Goal: Task Accomplishment & Management: Complete application form

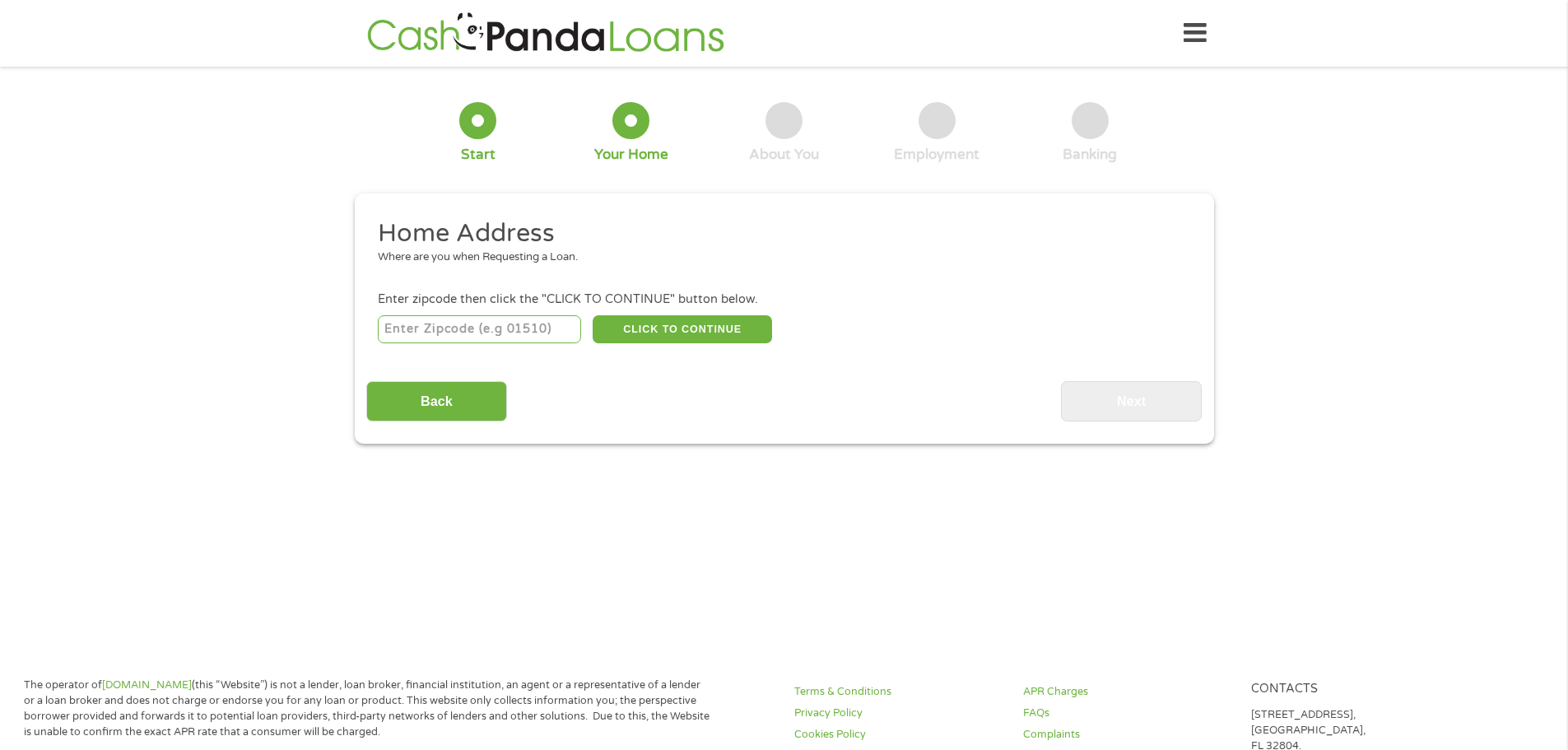
click at [397, 322] on input "number" at bounding box center [479, 329] width 203 height 28
type input "32277"
click at [684, 328] on button "CLICK TO CONTINUE" at bounding box center [682, 329] width 180 height 28
type input "32277"
type input "[GEOGRAPHIC_DATA]"
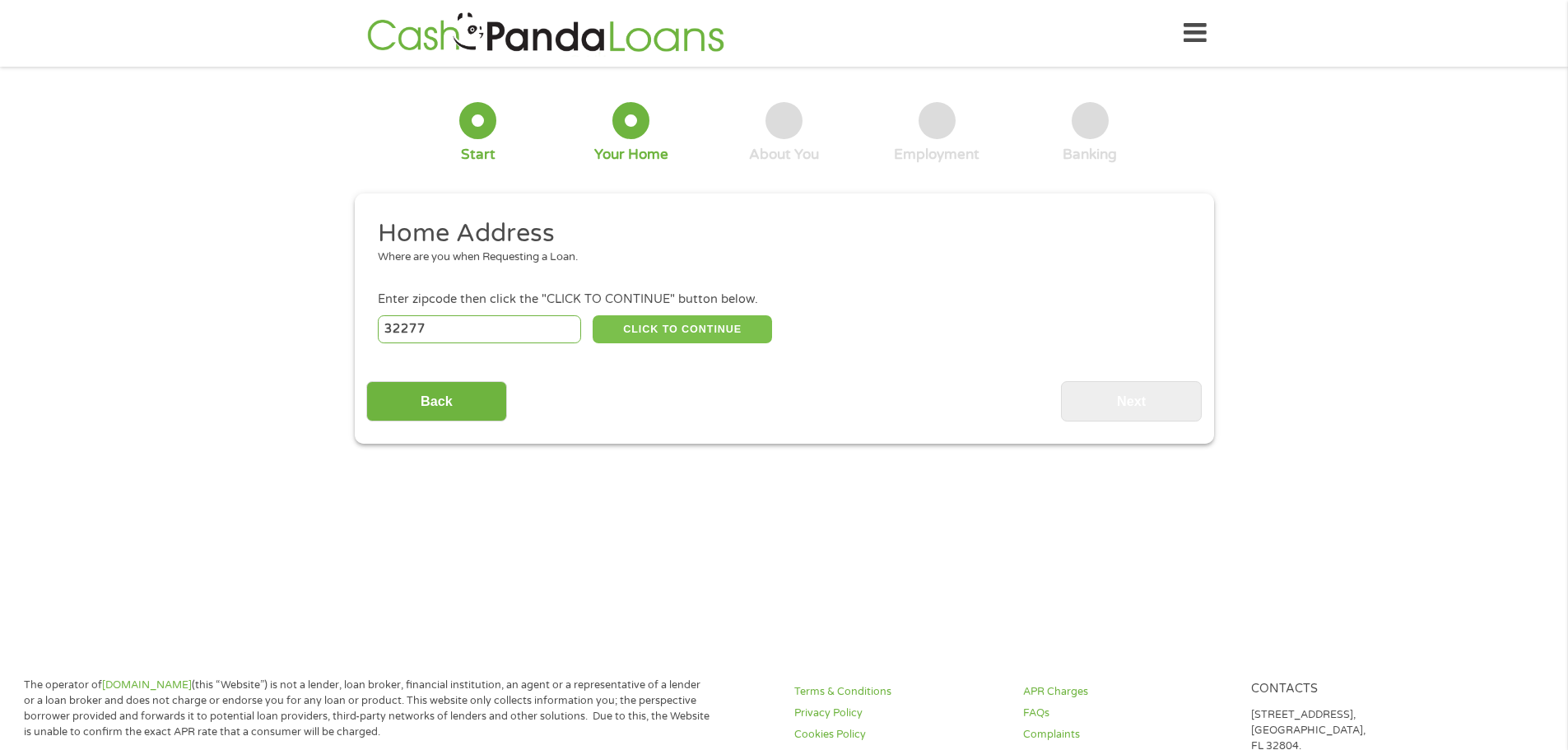
select select "[US_STATE]"
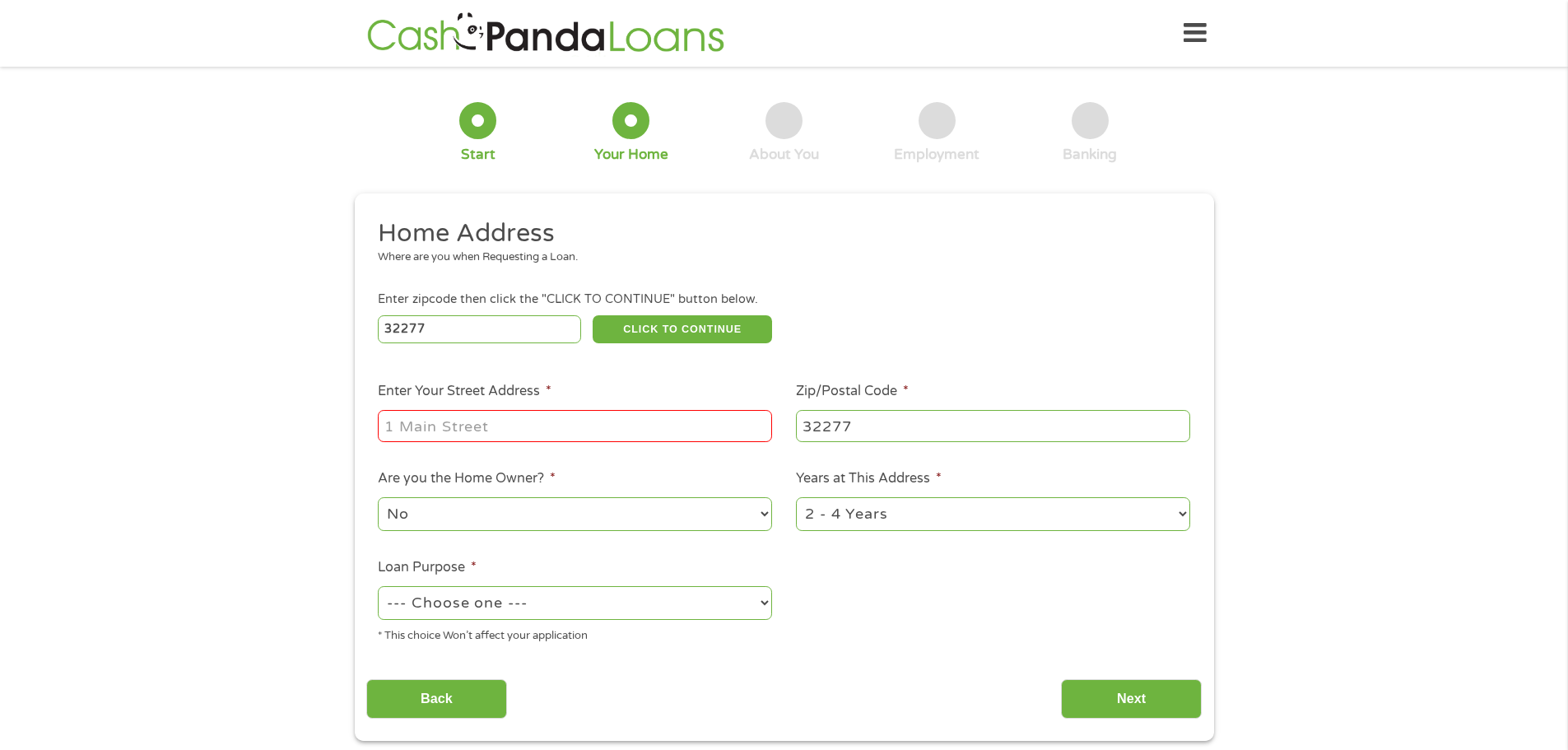
click at [572, 421] on input "Enter Your Street Address *" at bounding box center [575, 426] width 394 height 31
type input "[STREET_ADDRESS][PERSON_NAME]"
click at [1184, 519] on select "1 Year or less 1 - 2 Years 2 - 4 Years Over 4 Years" at bounding box center [993, 513] width 394 height 34
select select "12months"
click at [796, 497] on select "1 Year or less 1 - 2 Years 2 - 4 Years Over 4 Years" at bounding box center [993, 513] width 394 height 34
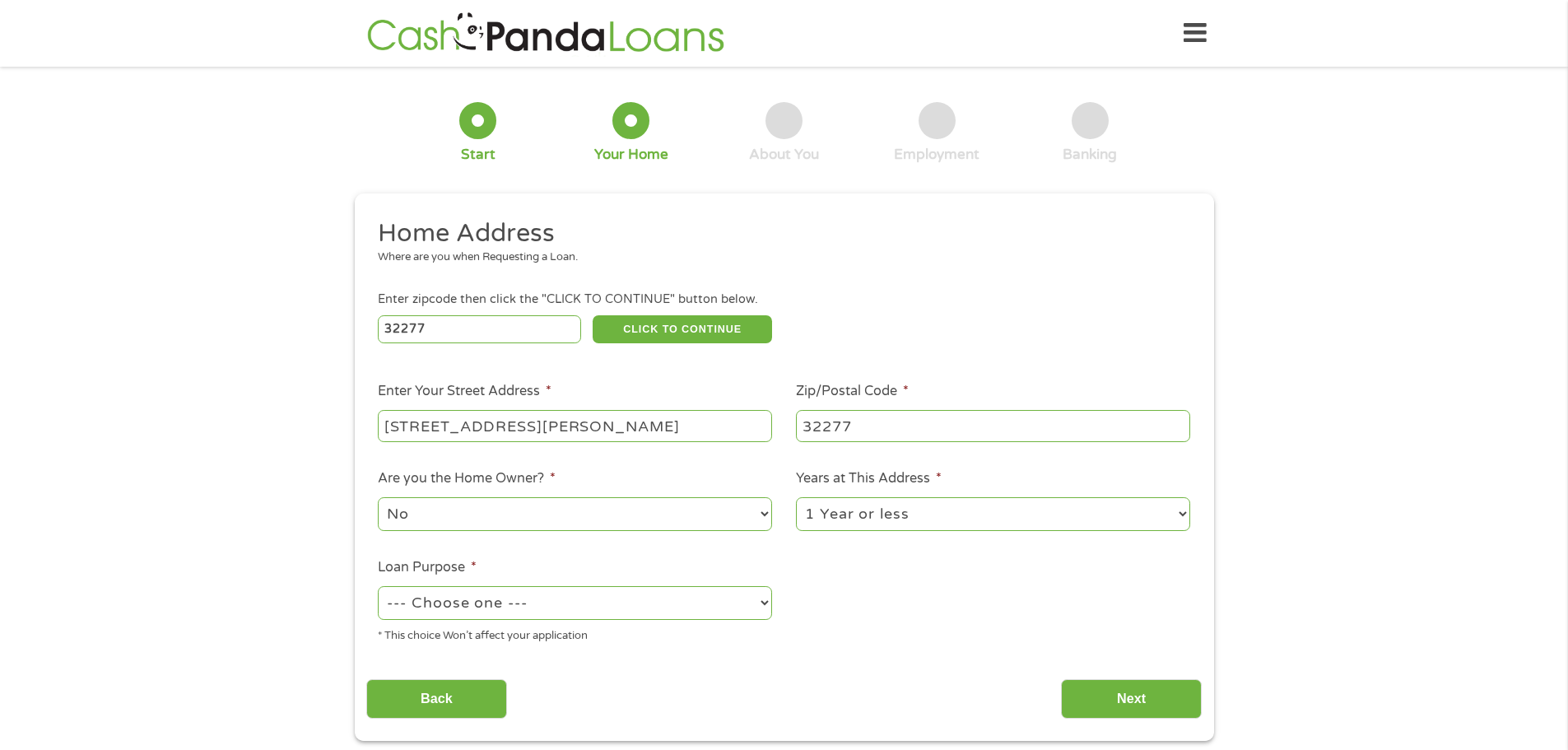
click at [765, 604] on select "--- Choose one --- Pay Bills Debt Consolidation Home Improvement Major Purchase…" at bounding box center [575, 602] width 394 height 34
select select "paybills"
click at [378, 586] on select "--- Choose one --- Pay Bills Debt Consolidation Home Improvement Major Purchase…" at bounding box center [575, 602] width 394 height 34
click at [1126, 701] on input "Next" at bounding box center [1132, 699] width 141 height 40
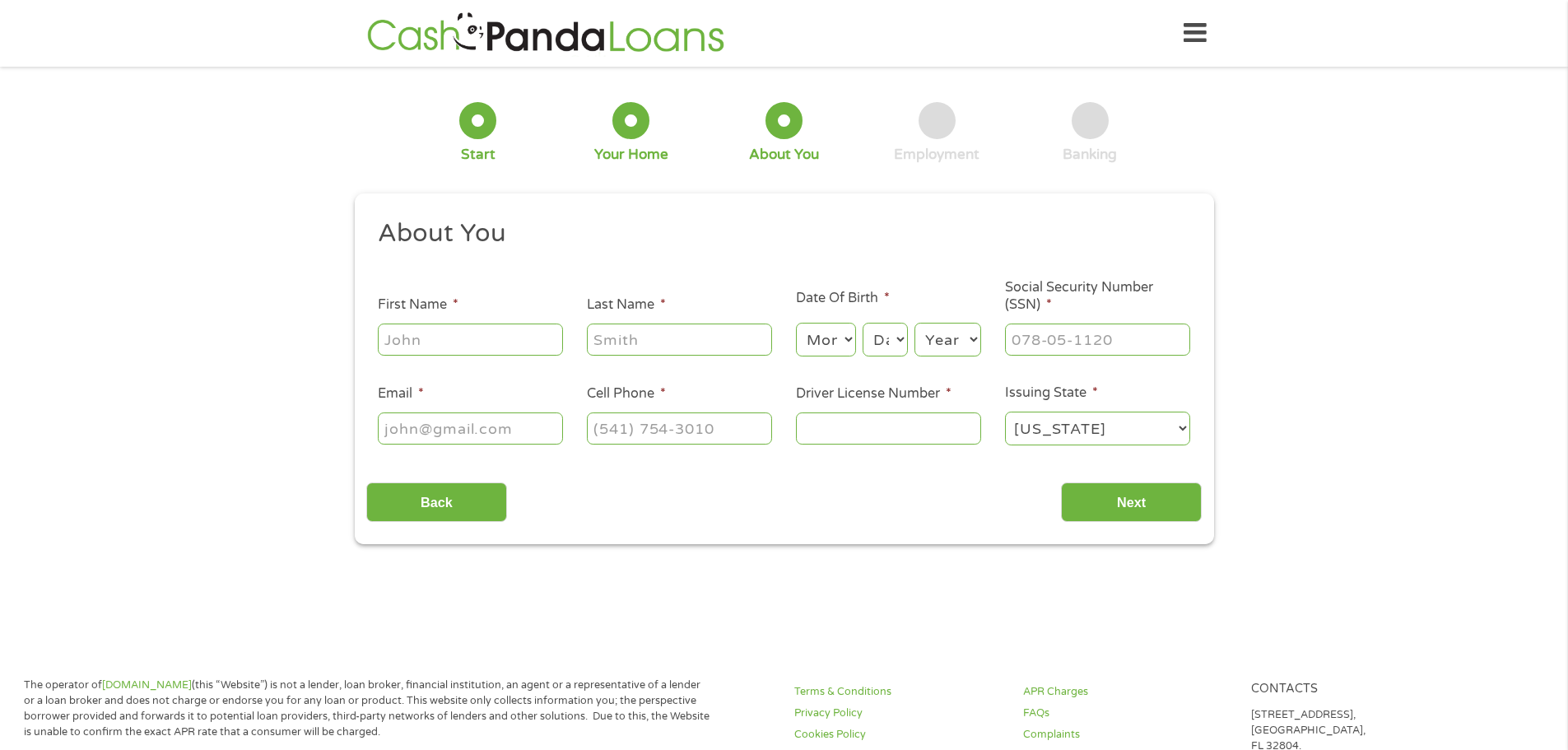
click at [489, 324] on input "First Name *" at bounding box center [470, 339] width 185 height 31
type input "Carmella"
click at [612, 341] on input "Last Name *" at bounding box center [679, 339] width 185 height 31
type input "[PERSON_NAME]"
click at [852, 335] on select "Month 1 2 3 4 5 6 7 8 9 10 11 12" at bounding box center [826, 339] width 60 height 34
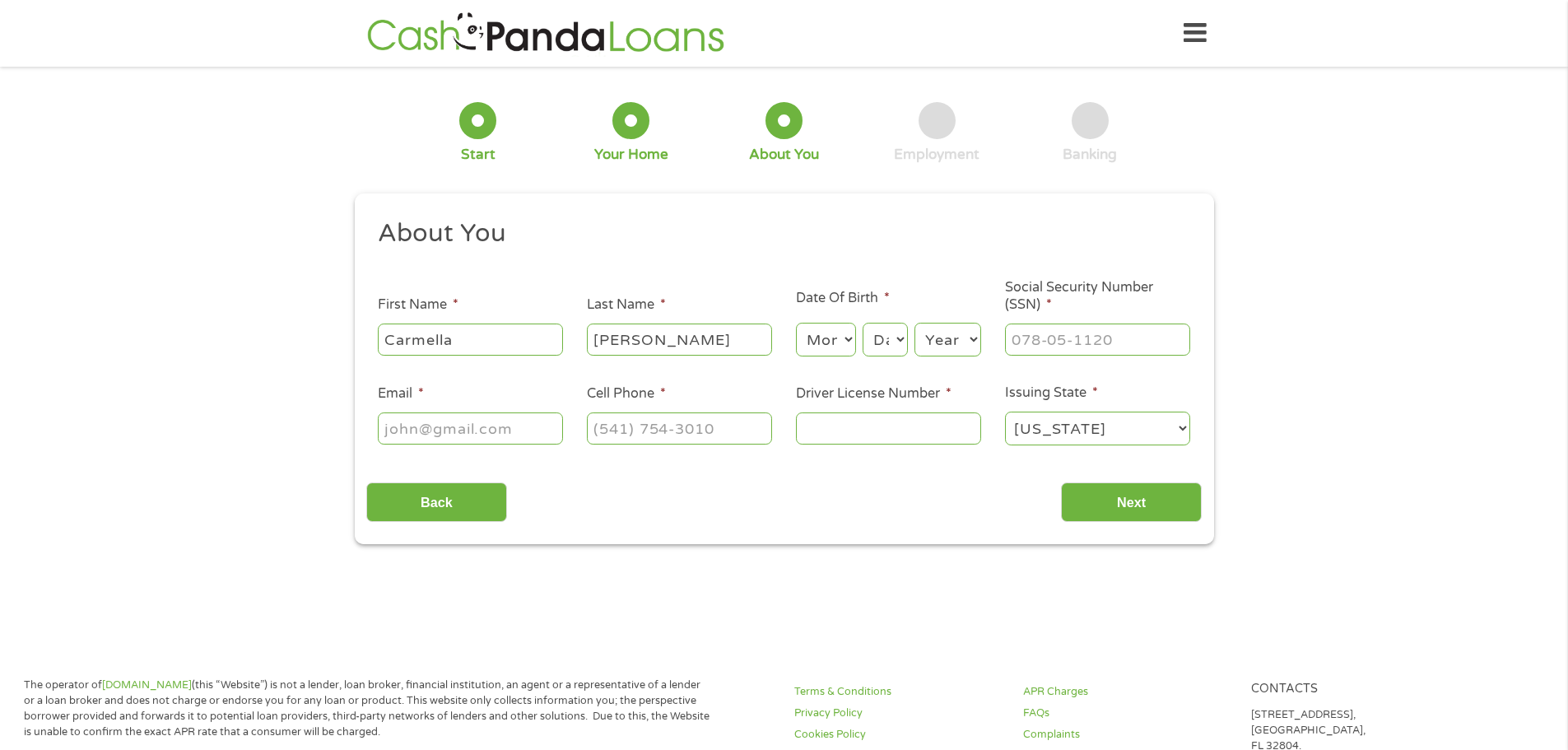
select select "10"
click at [796, 323] on select "Month 1 2 3 4 5 6 7 8 9 10 11 12" at bounding box center [826, 339] width 60 height 34
click at [897, 335] on select "Day 1 2 3 4 5 6 7 8 9 10 11 12 13 14 15 16 17 18 19 20 21 22 23 24 25 26 27 28 …" at bounding box center [885, 339] width 45 height 34
select select "31"
click at [863, 323] on select "Day 1 2 3 4 5 6 7 8 9 10 11 12 13 14 15 16 17 18 19 20 21 22 23 24 25 26 27 28 …" at bounding box center [885, 339] width 45 height 34
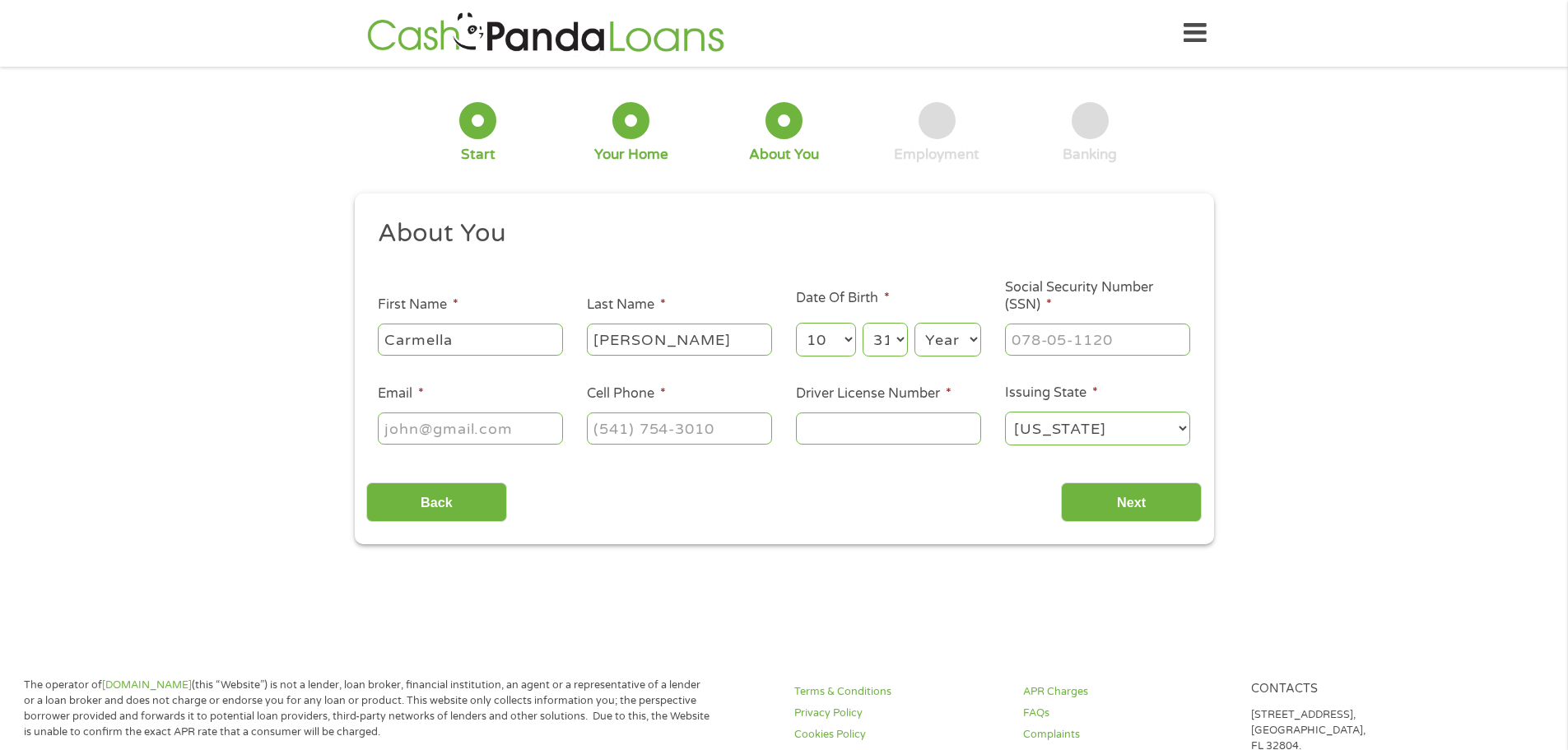
click at [972, 341] on select "Year [DATE] 2006 2005 2004 2003 2002 2001 2000 1999 1998 1997 1996 1995 1994 19…" at bounding box center [948, 339] width 67 height 34
select select "1958"
click at [914, 323] on select "Year [DATE] 2006 2005 2004 2003 2002 2001 2000 1999 1998 1997 1996 1995 1994 19…" at bounding box center [948, 339] width 67 height 34
click at [1018, 341] on input "___-__-____" at bounding box center [1098, 339] width 185 height 31
type input "266-35-0636"
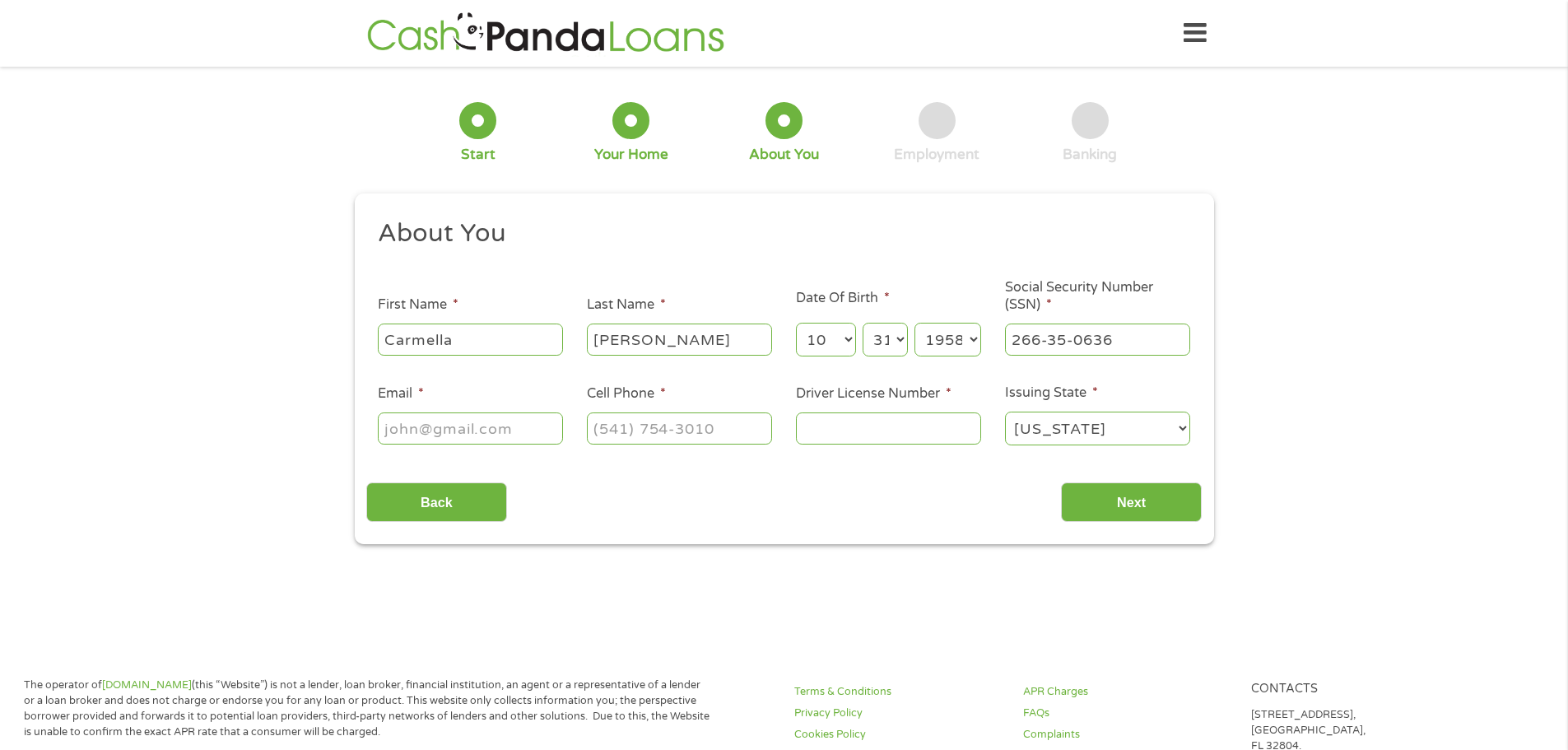
click at [455, 424] on input "Email *" at bounding box center [470, 427] width 185 height 31
type input "[EMAIL_ADDRESS][DOMAIN_NAME]"
click at [612, 433] on input "(___) ___-____" at bounding box center [679, 427] width 185 height 31
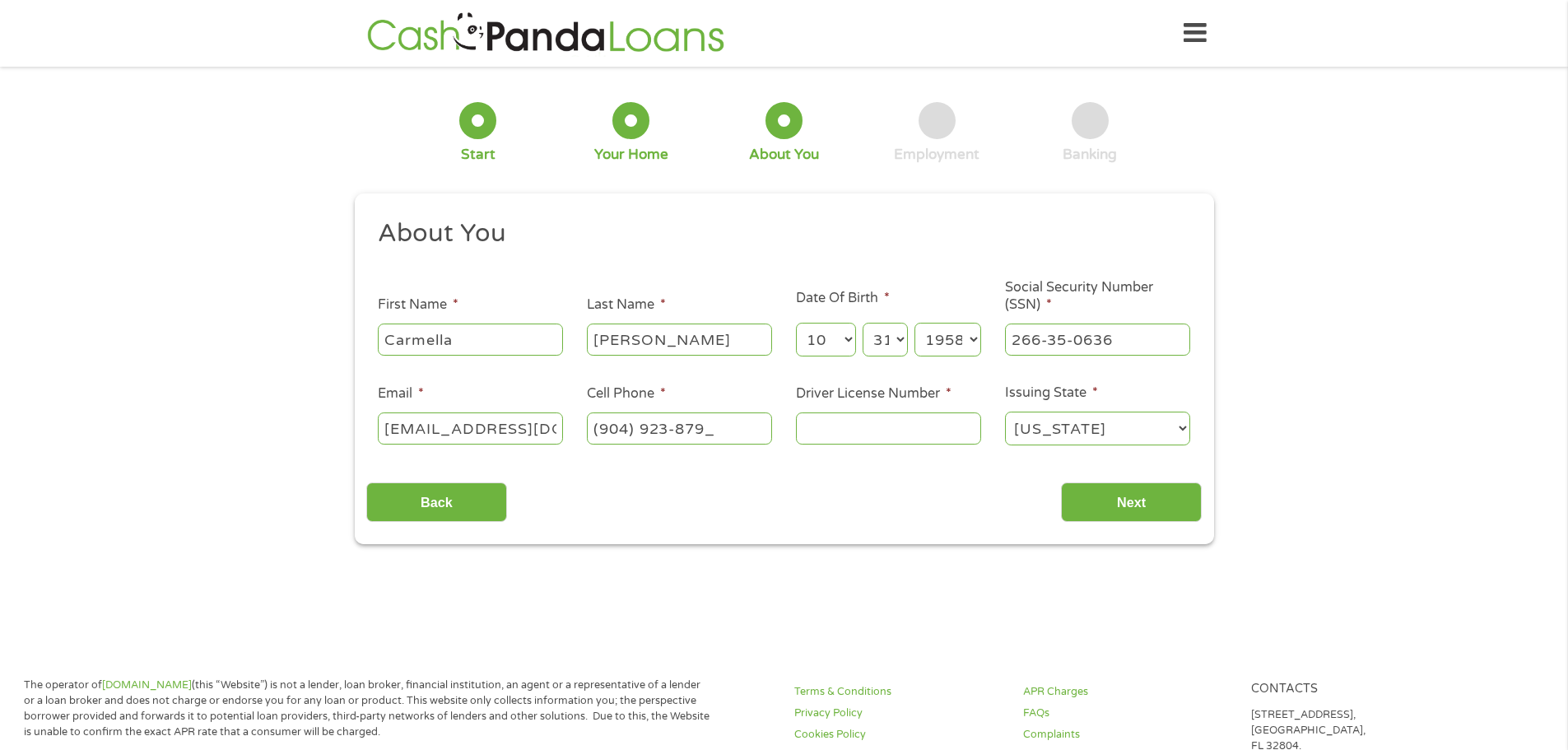
type input "[PHONE_NUMBER]"
click at [816, 430] on input "Driver License Number *" at bounding box center [888, 427] width 185 height 31
type input "M404-522-62-000-0"
click at [1132, 495] on input "Next" at bounding box center [1132, 502] width 141 height 40
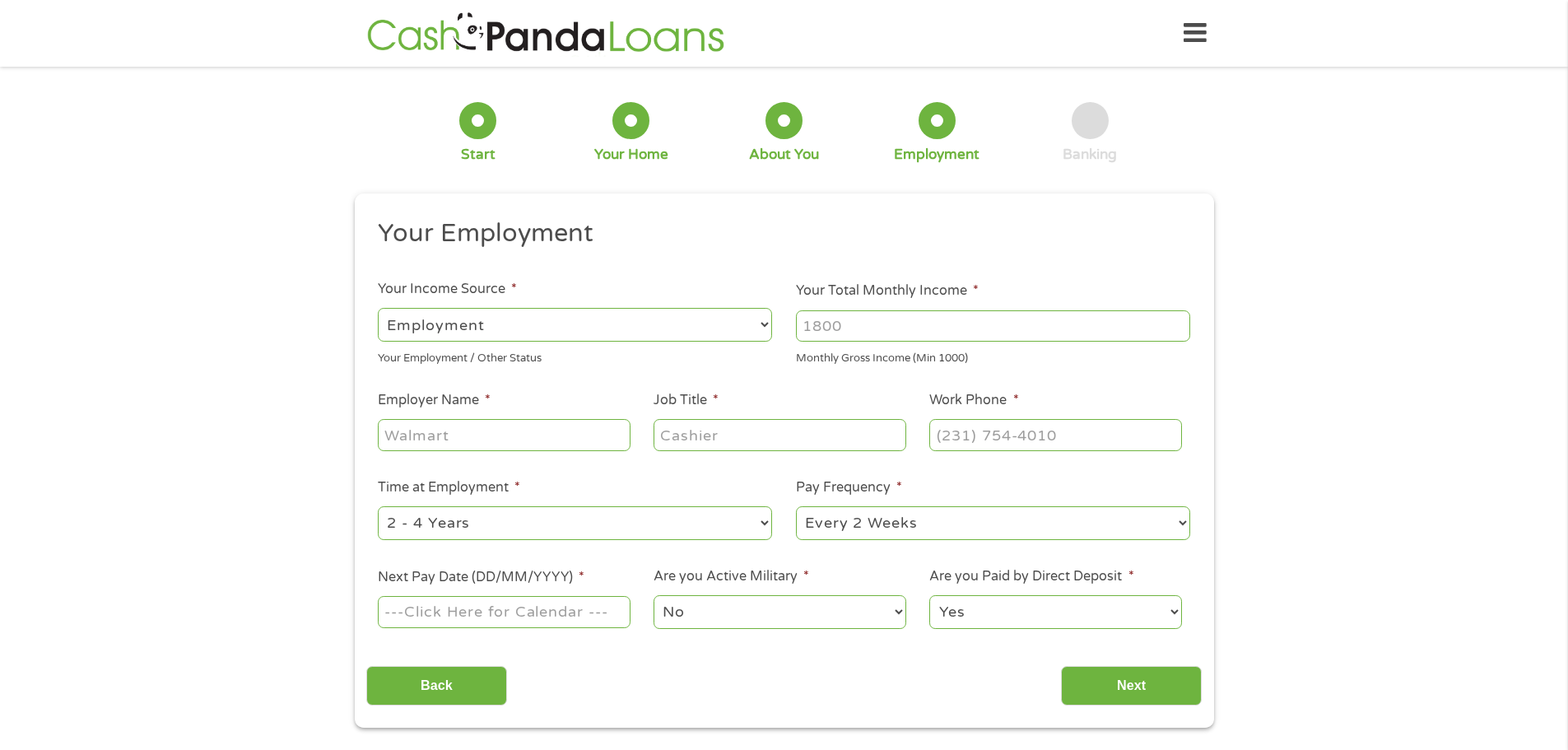
scroll to position [7, 7]
click at [851, 325] on input "Your Total Monthly Income *" at bounding box center [993, 326] width 394 height 31
type input "4000"
click at [548, 444] on input "Employer Name *" at bounding box center [503, 434] width 252 height 31
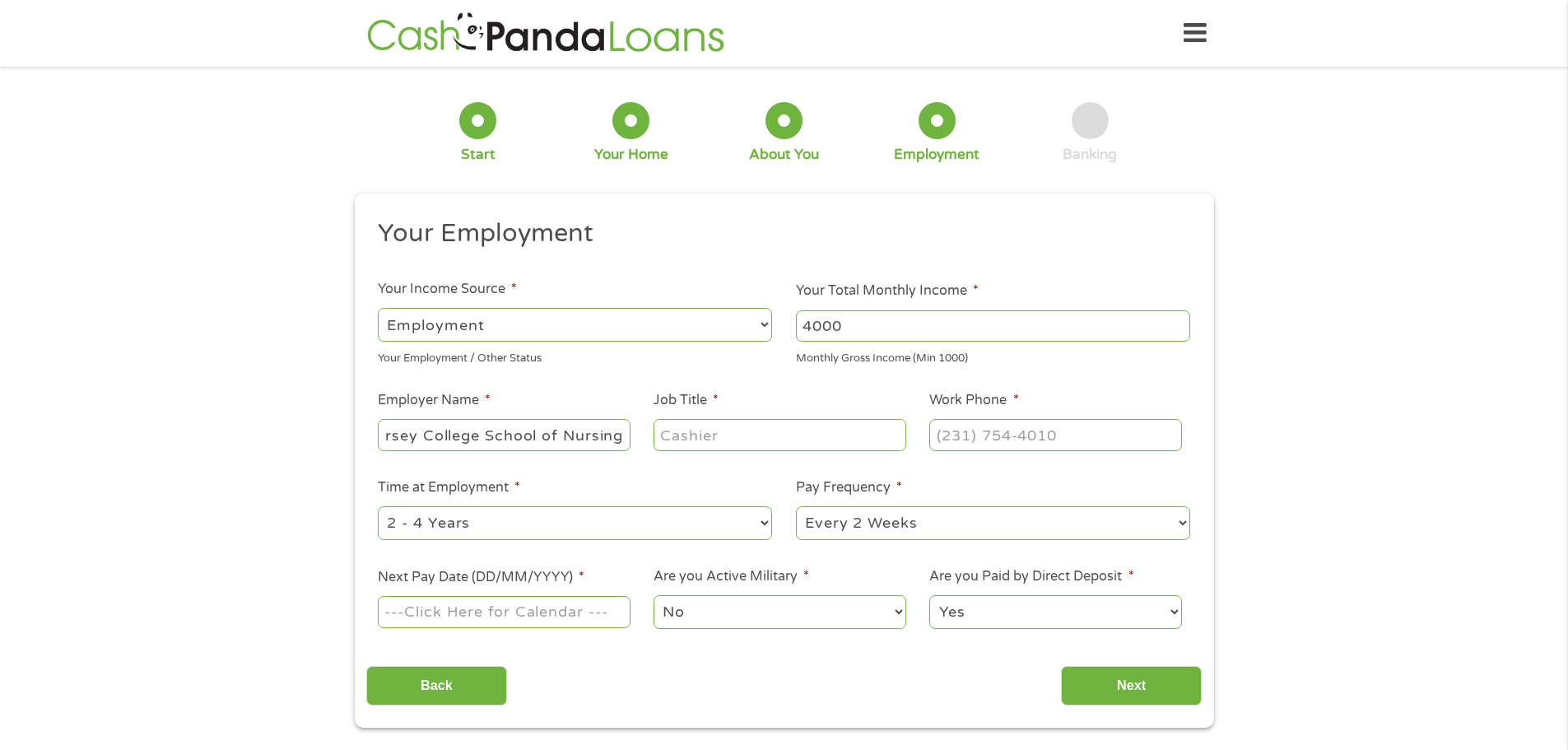
type input "Jersey College School of Nursing"
click at [705, 449] on input "Job Title *" at bounding box center [779, 434] width 252 height 31
type input "Librarian"
click at [964, 434] on input "(___) ___-____" at bounding box center [1055, 434] width 252 height 31
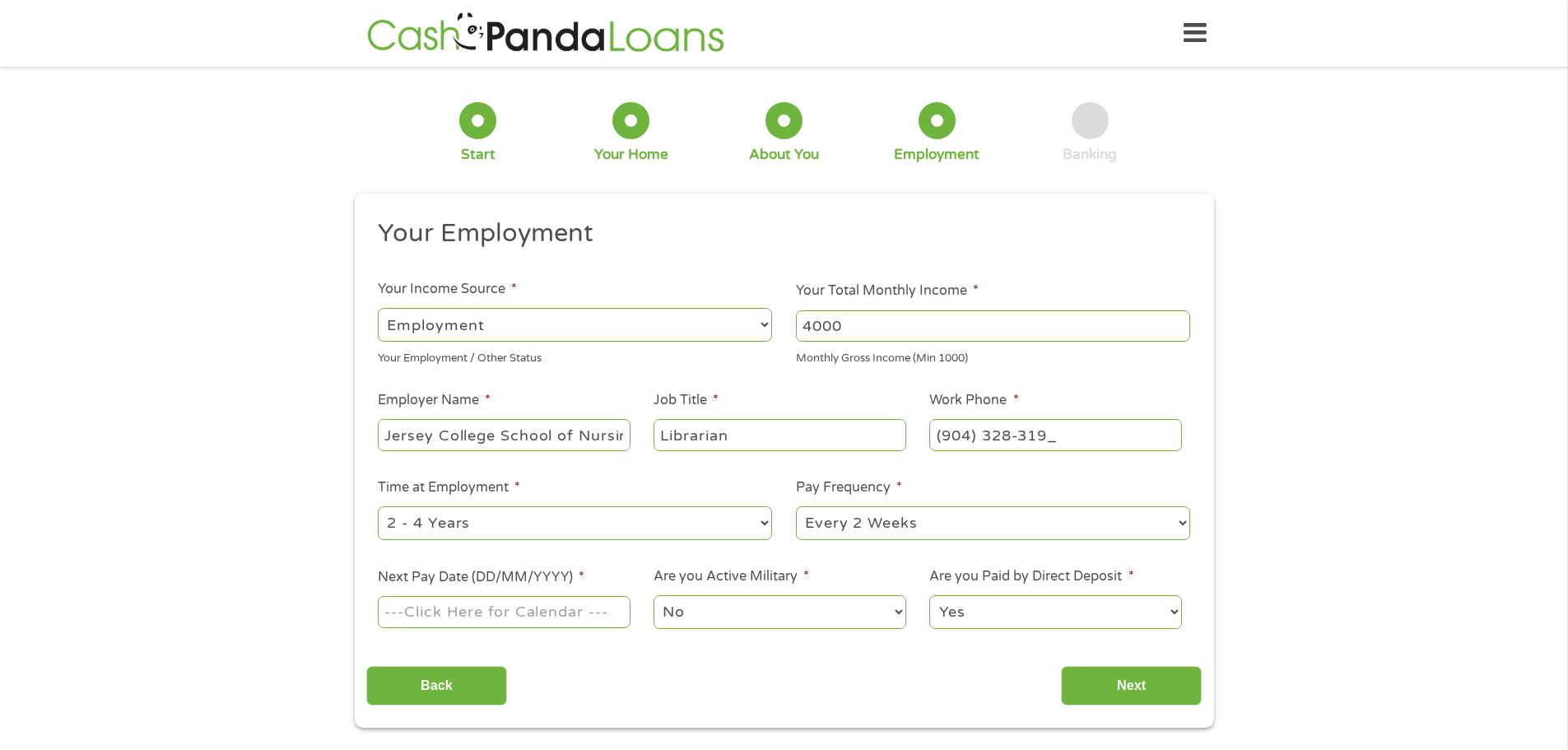
type input "[PHONE_NUMBER]"
click at [767, 526] on select "--- Choose one --- 1 Year or less 1 - 2 Years 2 - 4 Years Over 4 Years" at bounding box center [575, 523] width 394 height 34
select select "60months"
click at [378, 507] on select "--- Choose one --- 1 Year or less 1 - 2 Years 2 - 4 Years Over 4 Years" at bounding box center [575, 523] width 394 height 34
click at [556, 618] on input "Next Pay Date (DD/MM/YYYY) *" at bounding box center [503, 612] width 252 height 31
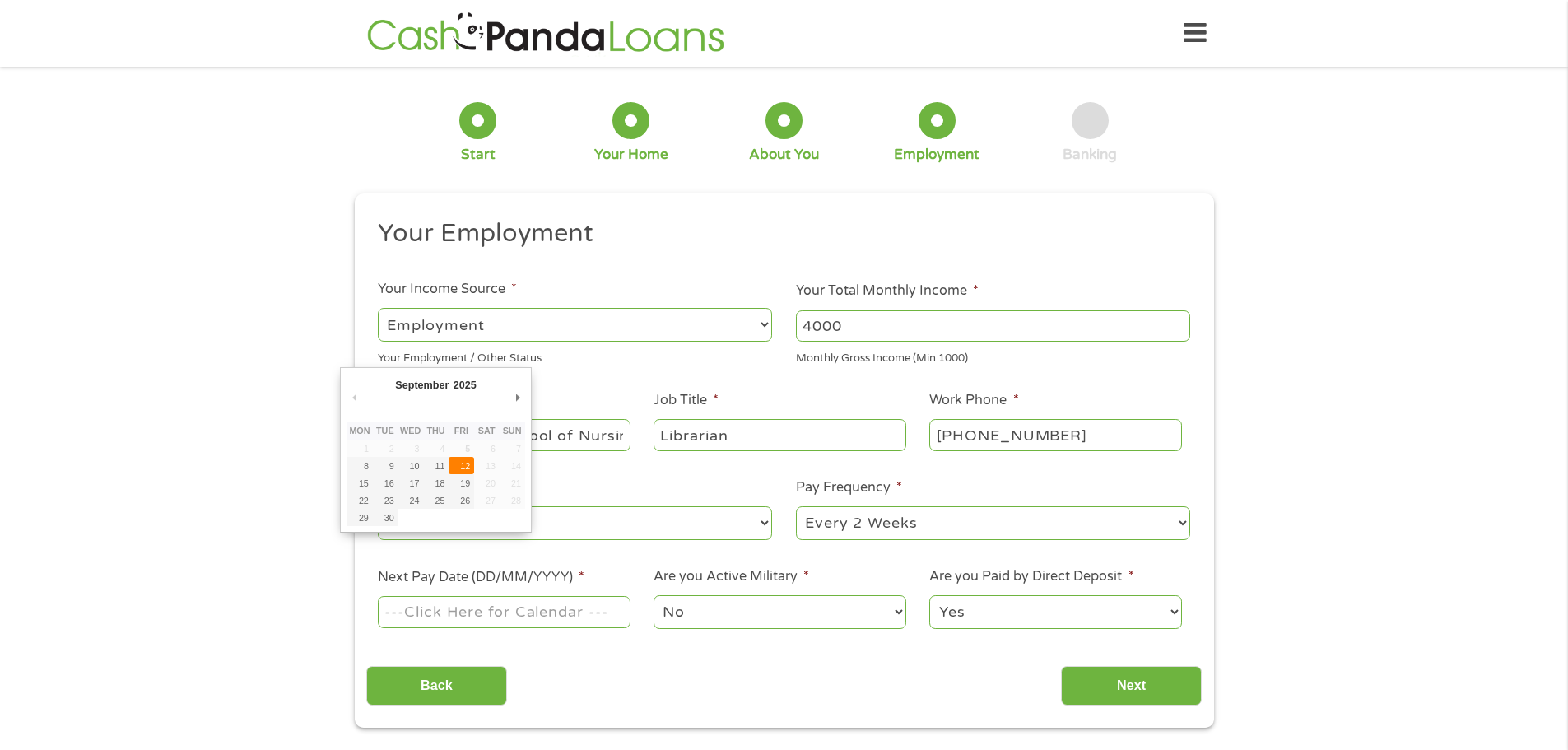
type input "[DATE]"
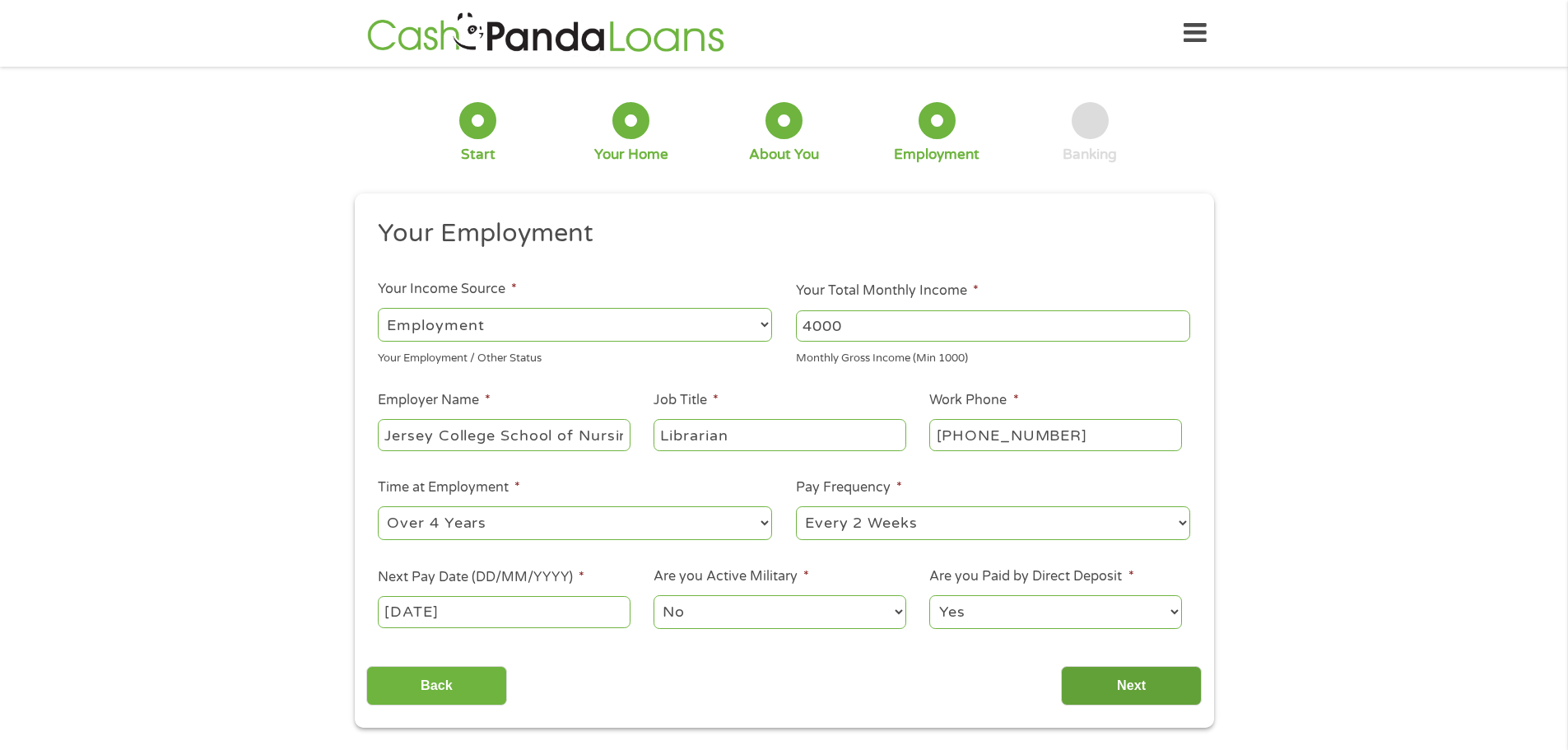
click at [1121, 675] on input "Next" at bounding box center [1132, 685] width 141 height 40
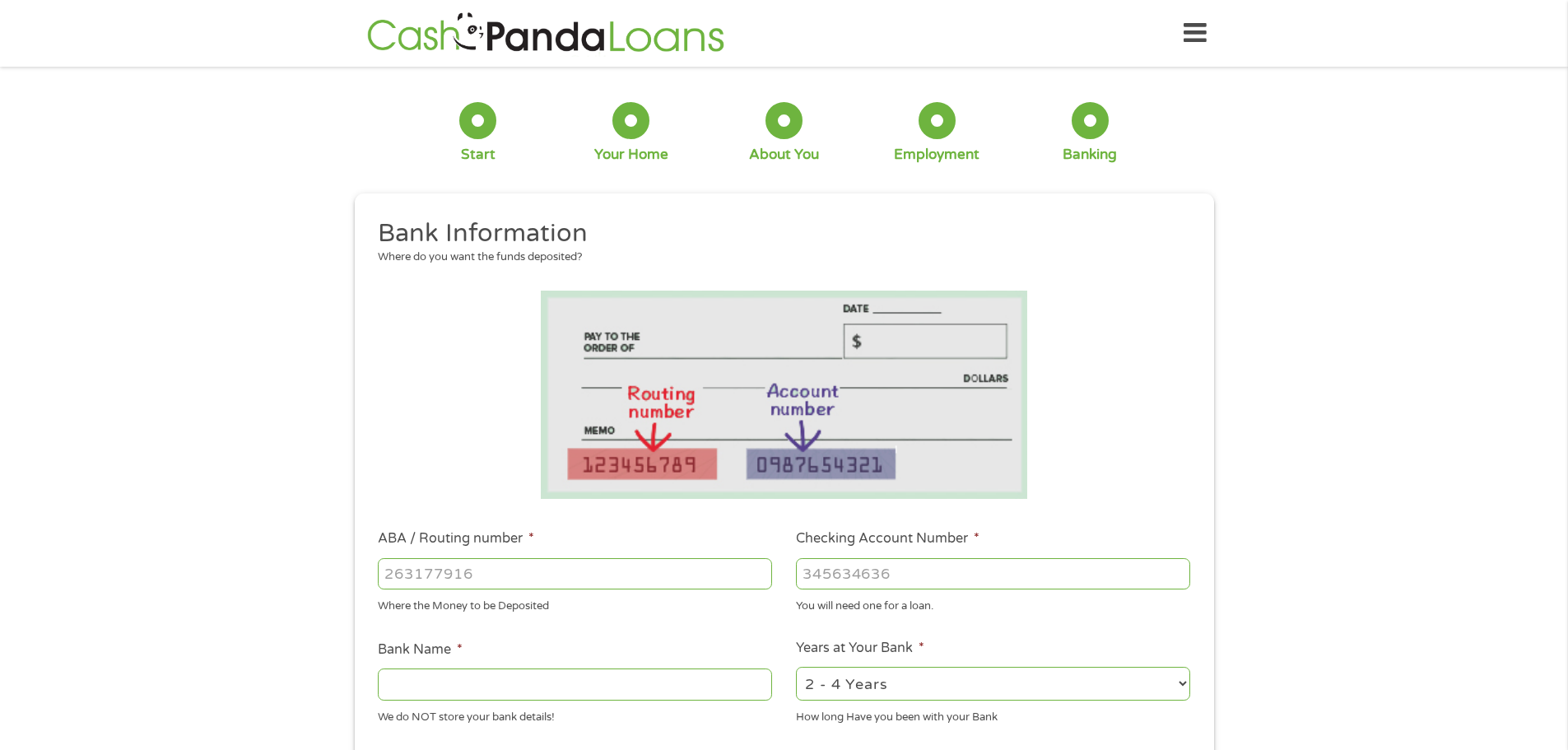
click at [590, 575] on input "ABA / Routing number *" at bounding box center [575, 574] width 394 height 31
type input "263078934"
type input "COMMUNITY FIRST CU OF [US_STATE]"
type input "263078934"
click at [855, 584] on input "Checking Account Number *" at bounding box center [993, 574] width 394 height 31
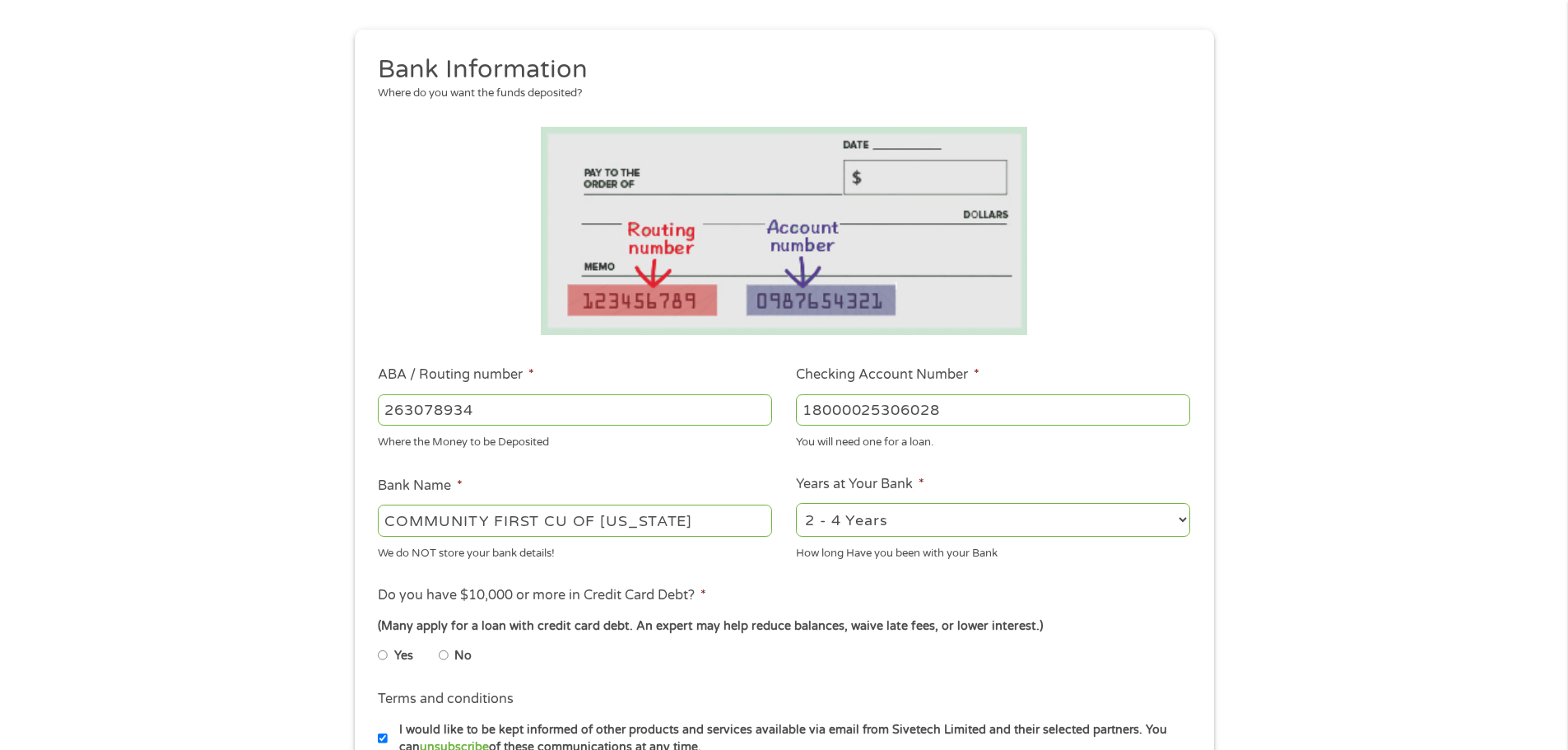
scroll to position [164, 0]
type input "18000025306028"
click at [1184, 515] on select "2 - 4 Years 6 - 12 Months 1 - 2 Years Over 4 Years" at bounding box center [993, 519] width 394 height 34
select select "24months"
click at [796, 502] on select "2 - 4 Years 6 - 12 Months 1 - 2 Years Over 4 Years" at bounding box center [993, 519] width 394 height 34
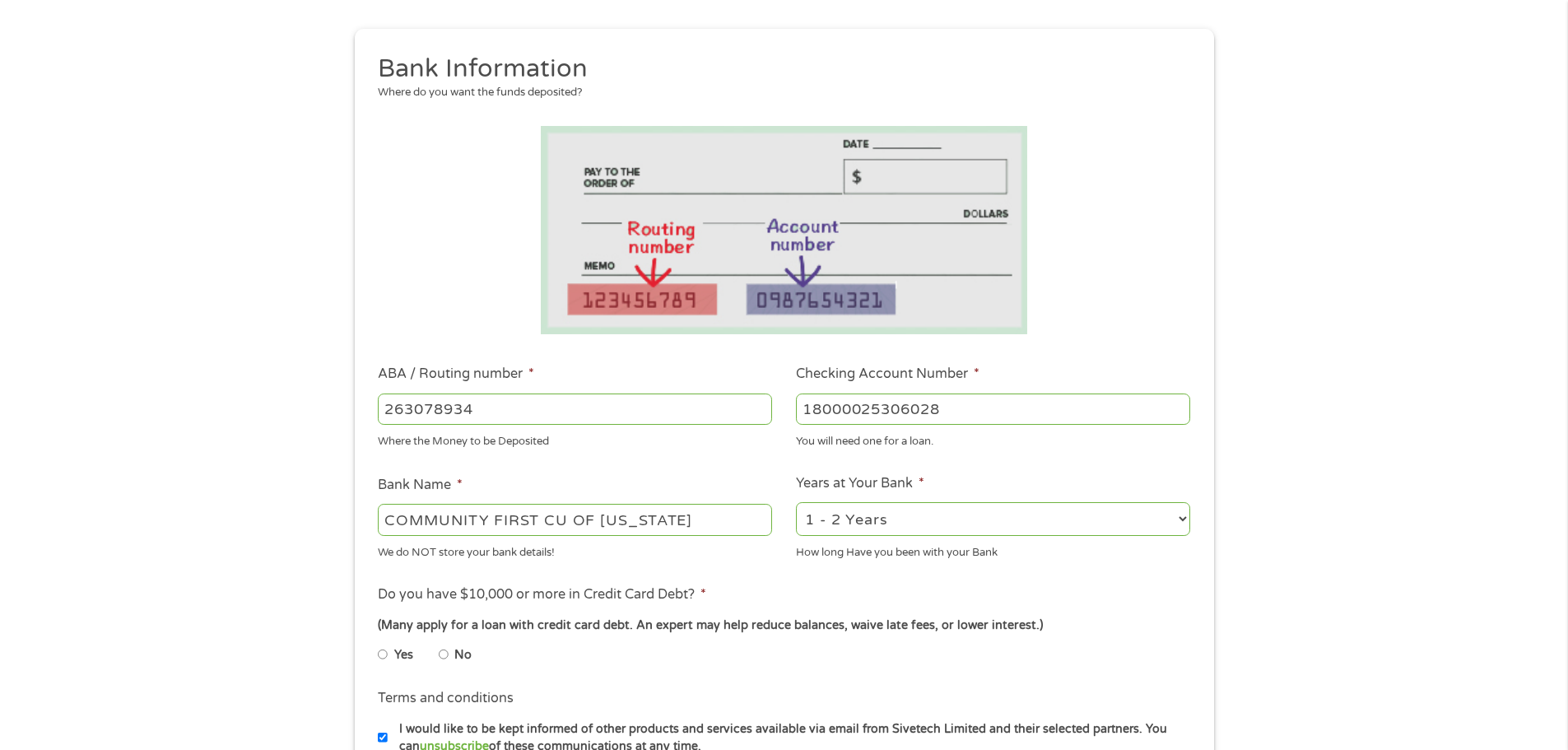
click at [448, 655] on input "No" at bounding box center [443, 655] width 9 height 27
radio input "true"
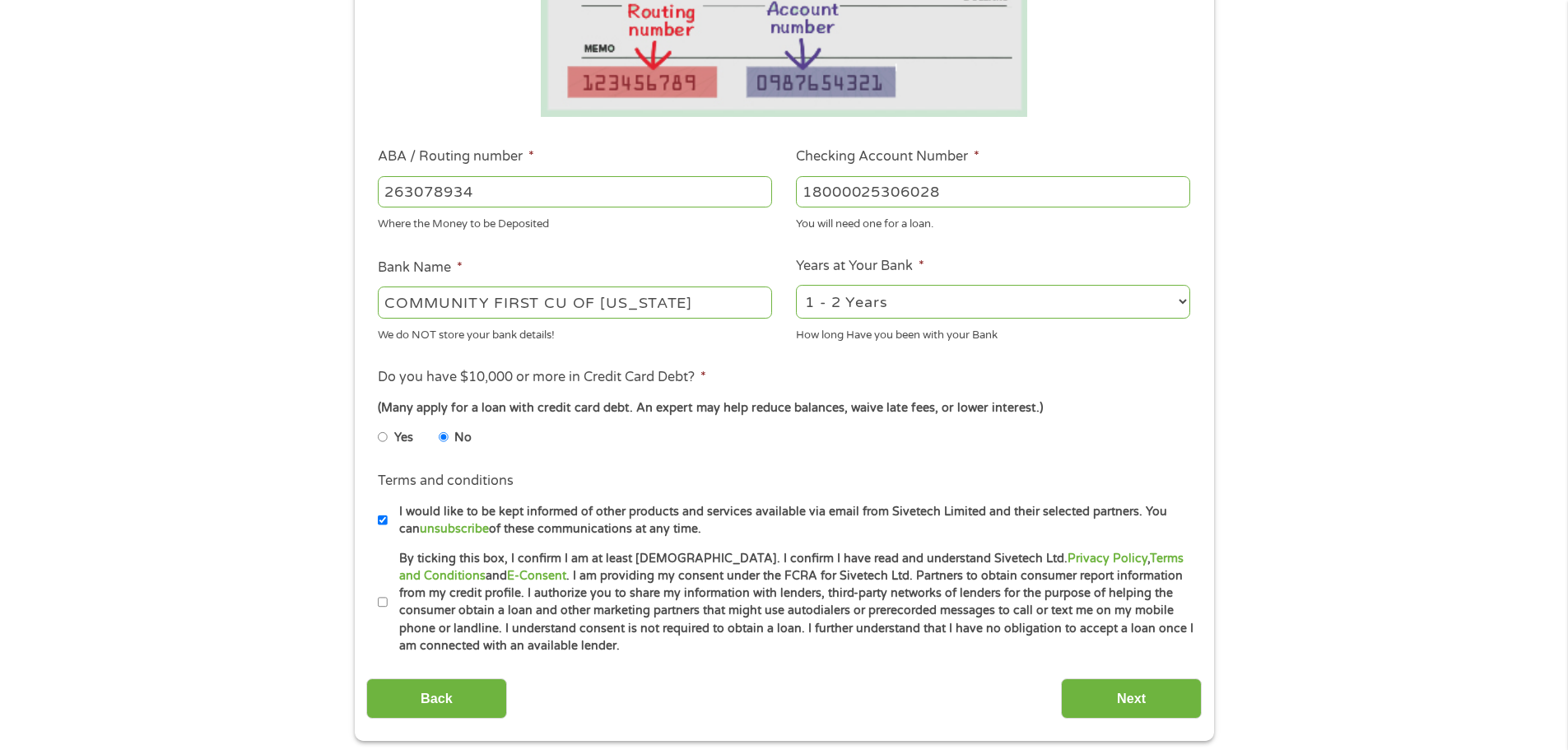
scroll to position [412, 0]
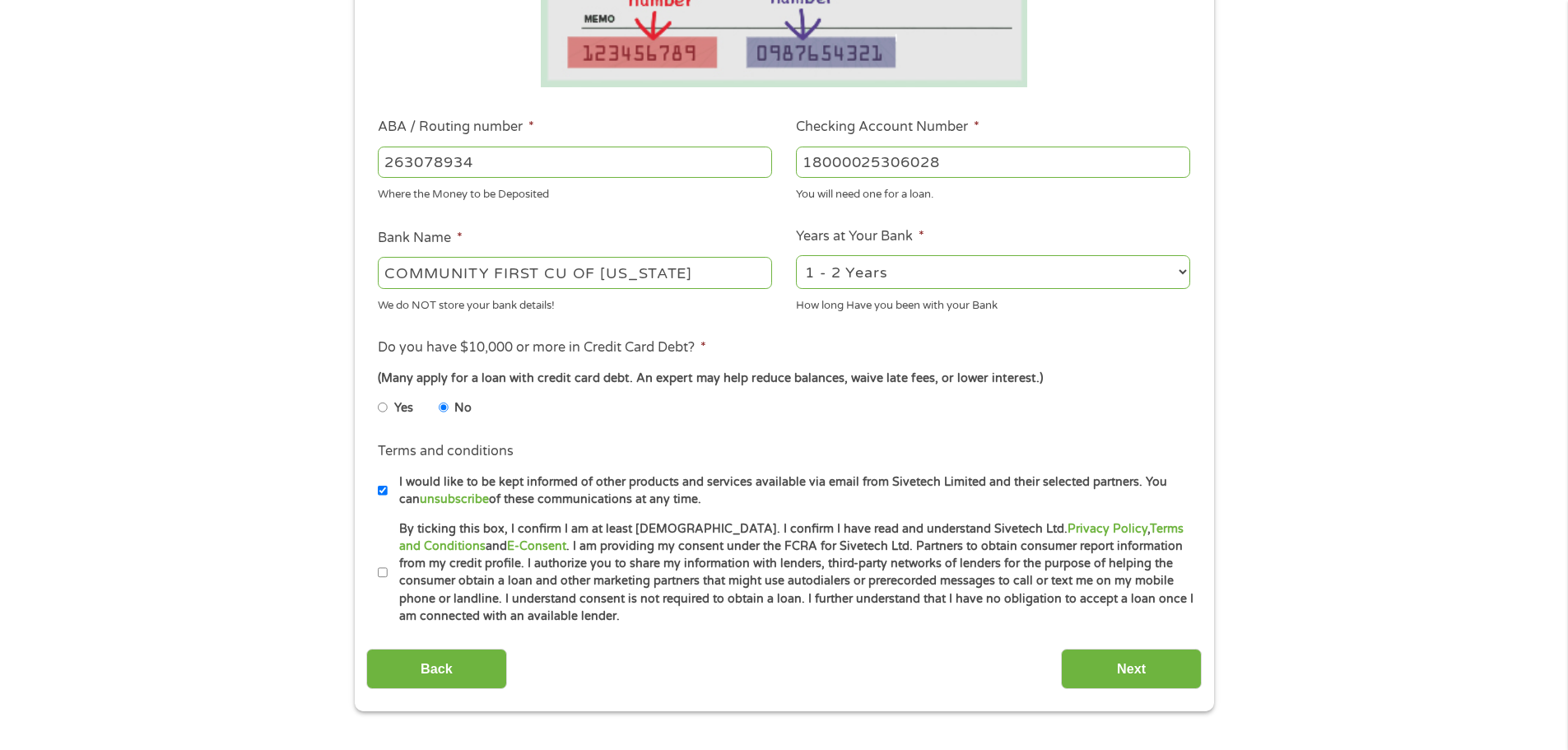
click at [383, 572] on input "By ticking this box, I confirm I am at least [DEMOGRAPHIC_DATA]. I confirm I ha…" at bounding box center [382, 573] width 9 height 27
checkbox input "true"
click at [1114, 668] on input "Next" at bounding box center [1132, 668] width 141 height 40
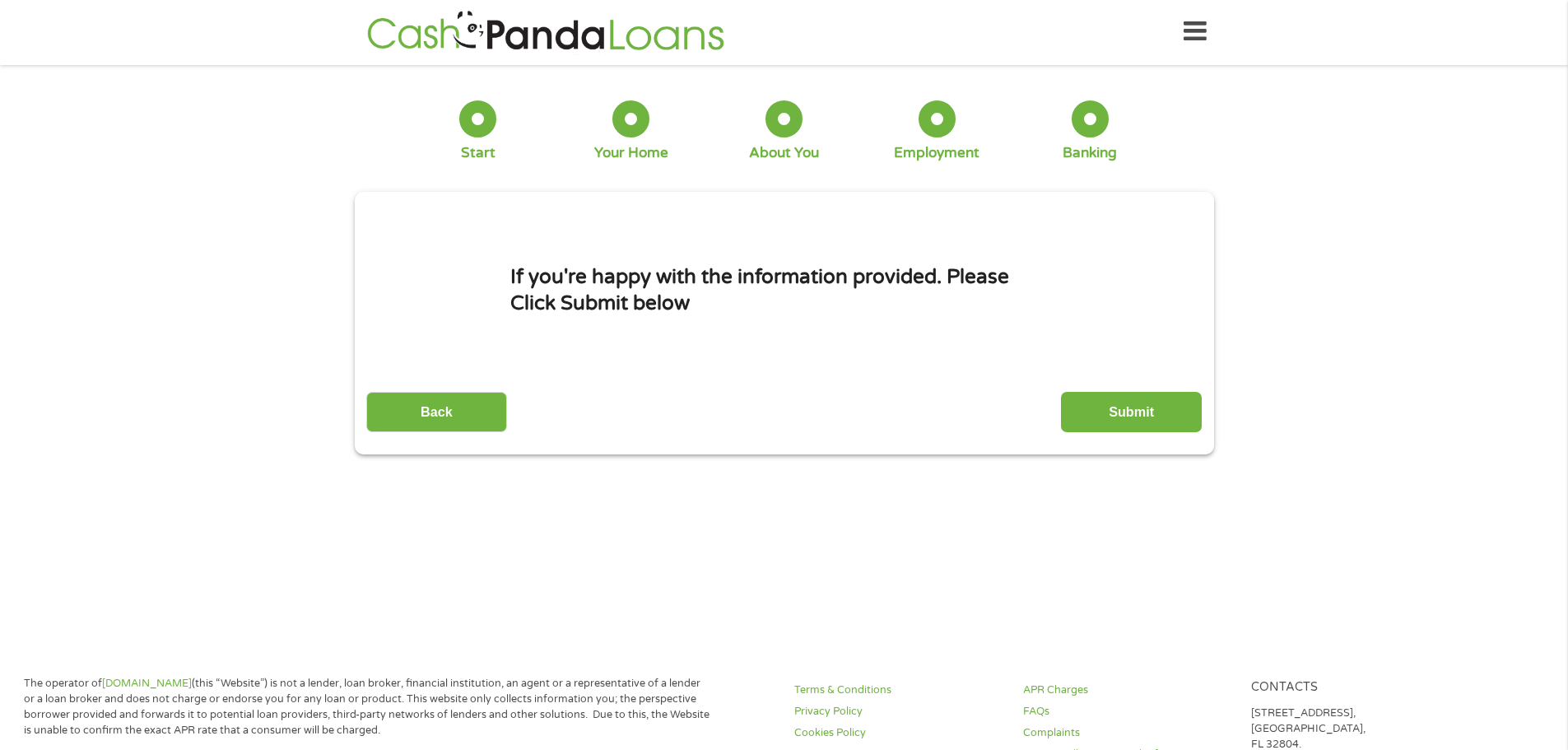
scroll to position [0, 0]
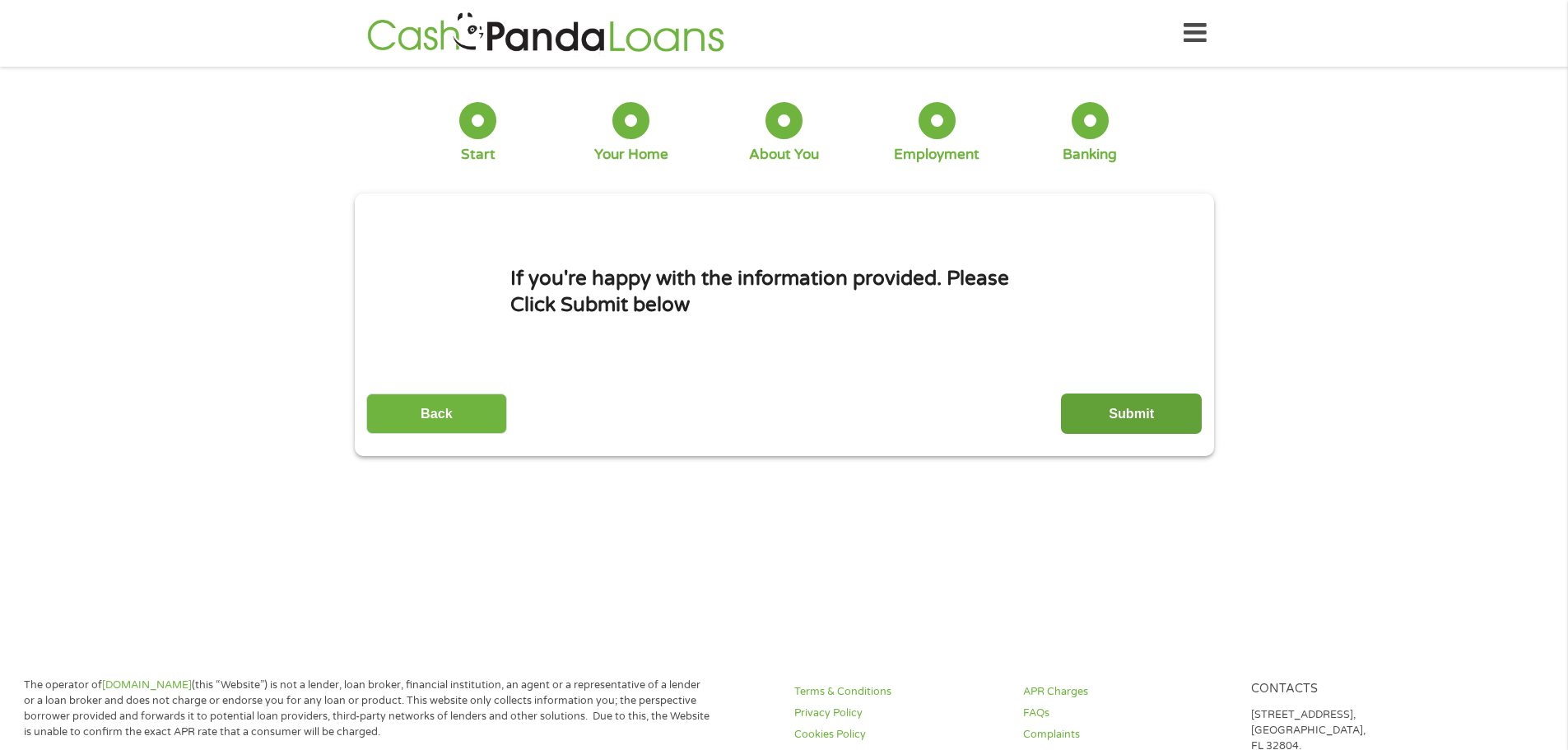
click at [1128, 406] on input "Submit" at bounding box center [1132, 413] width 141 height 40
